Goal: Transaction & Acquisition: Purchase product/service

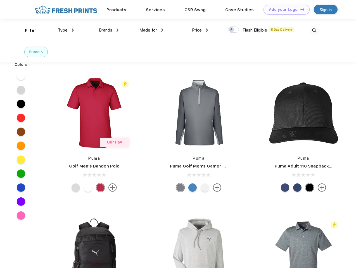
click at [284, 9] on link "Add your Logo Design Tool" at bounding box center [286, 10] width 46 height 10
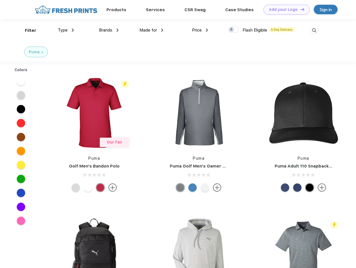
click at [0, 0] on div "Design Tool" at bounding box center [0, 0] width 0 height 0
click at [300, 9] on link "Add your Logo Design Tool" at bounding box center [286, 10] width 46 height 10
click at [27, 30] on div "Filter" at bounding box center [30, 30] width 11 height 6
click at [66, 30] on span "Type" at bounding box center [63, 30] width 10 height 5
click at [109, 30] on span "Brands" at bounding box center [105, 30] width 13 height 5
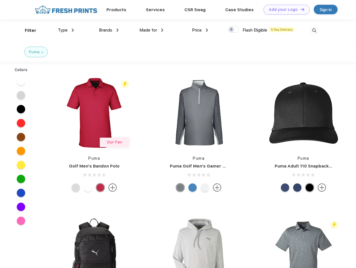
click at [151, 30] on span "Made for" at bounding box center [148, 30] width 18 height 5
click at [200, 30] on span "Price" at bounding box center [197, 30] width 10 height 5
click at [233, 30] on div at bounding box center [233, 30] width 11 height 6
click at [232, 30] on input "checkbox" at bounding box center [230, 28] width 4 height 4
click at [314, 30] on img at bounding box center [313, 30] width 9 height 9
